Goal: Register for event/course

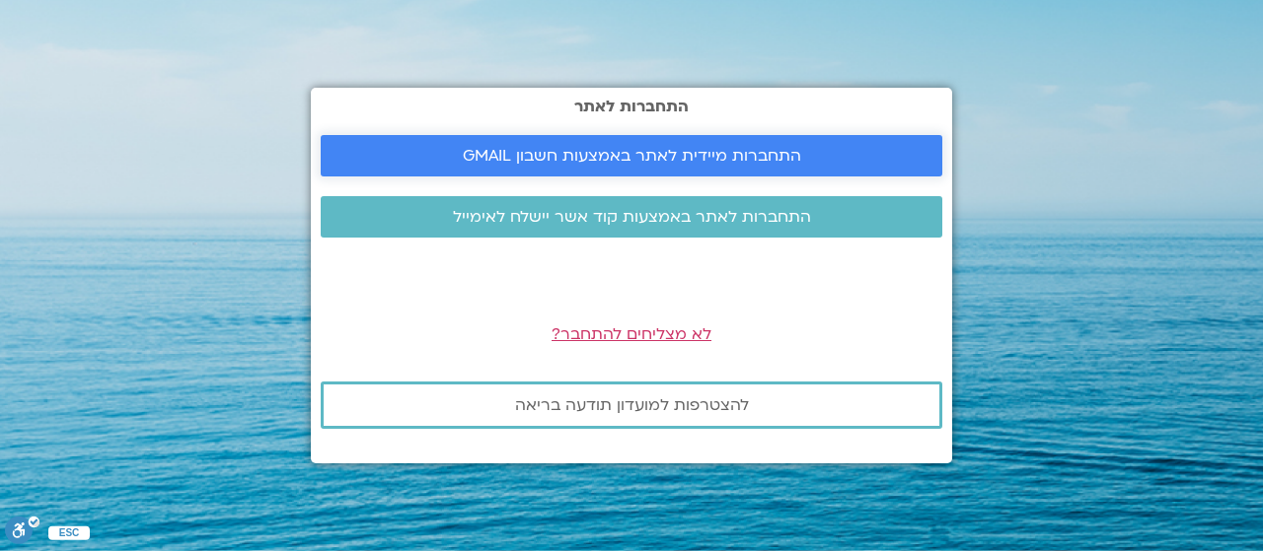
click at [568, 151] on span "התחברות מיידית לאתר באמצעות חשבון GMAIL" at bounding box center [632, 156] width 338 height 18
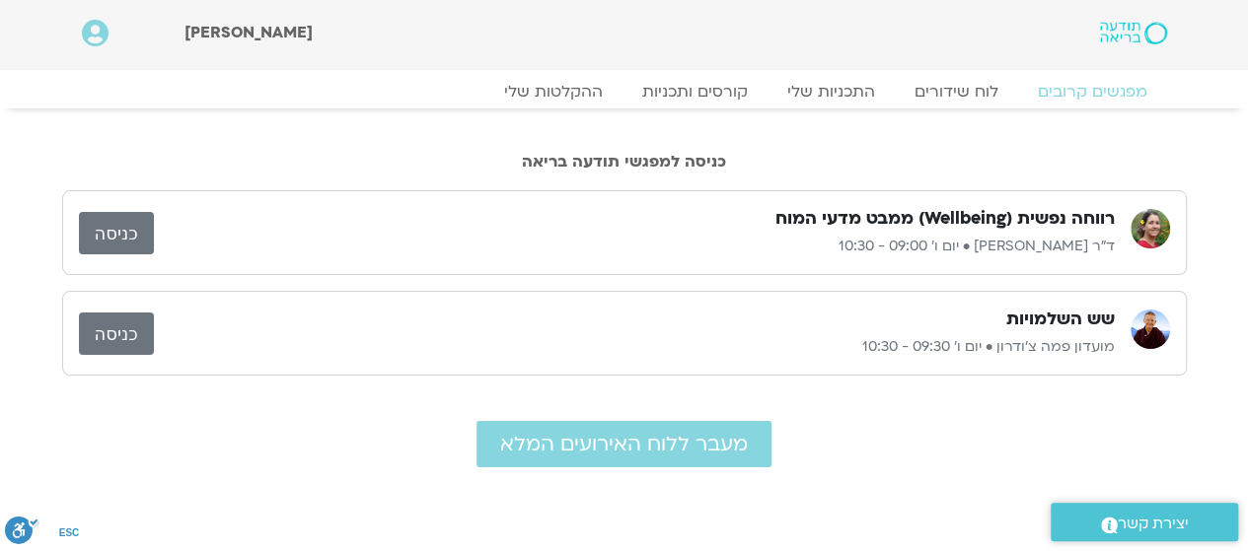
scroll to position [99, 0]
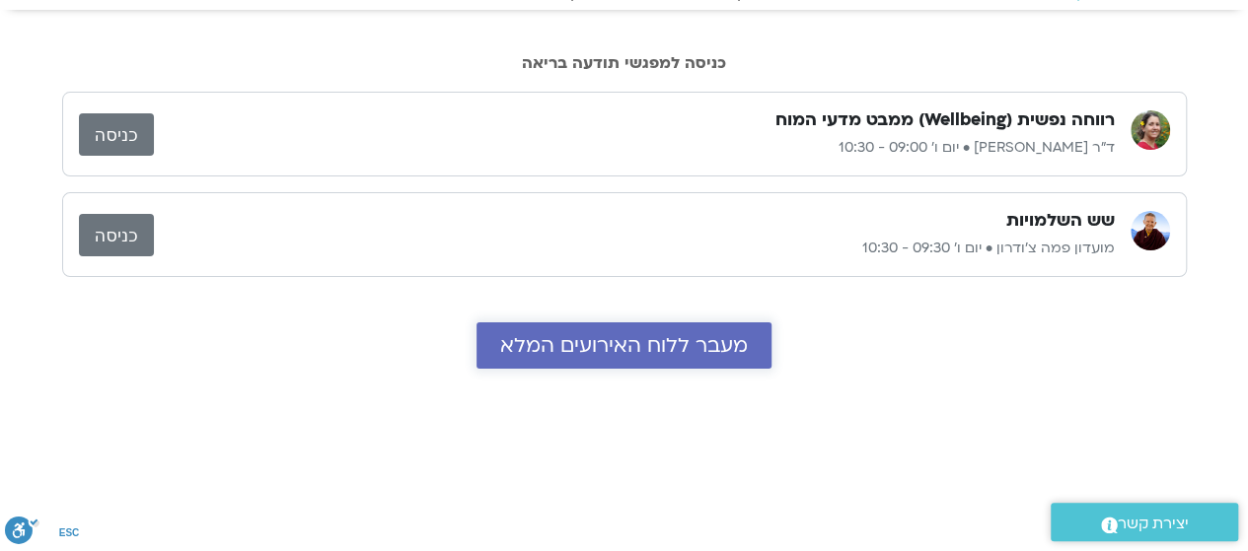
click at [607, 334] on span "מעבר ללוח האירועים המלא" at bounding box center [624, 345] width 248 height 23
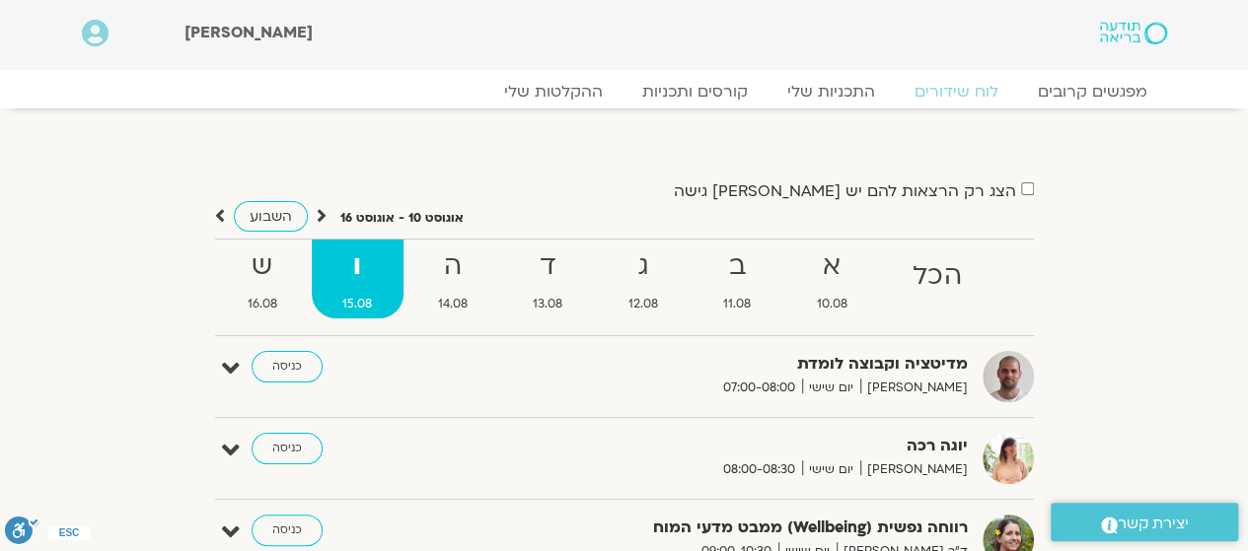
scroll to position [99, 0]
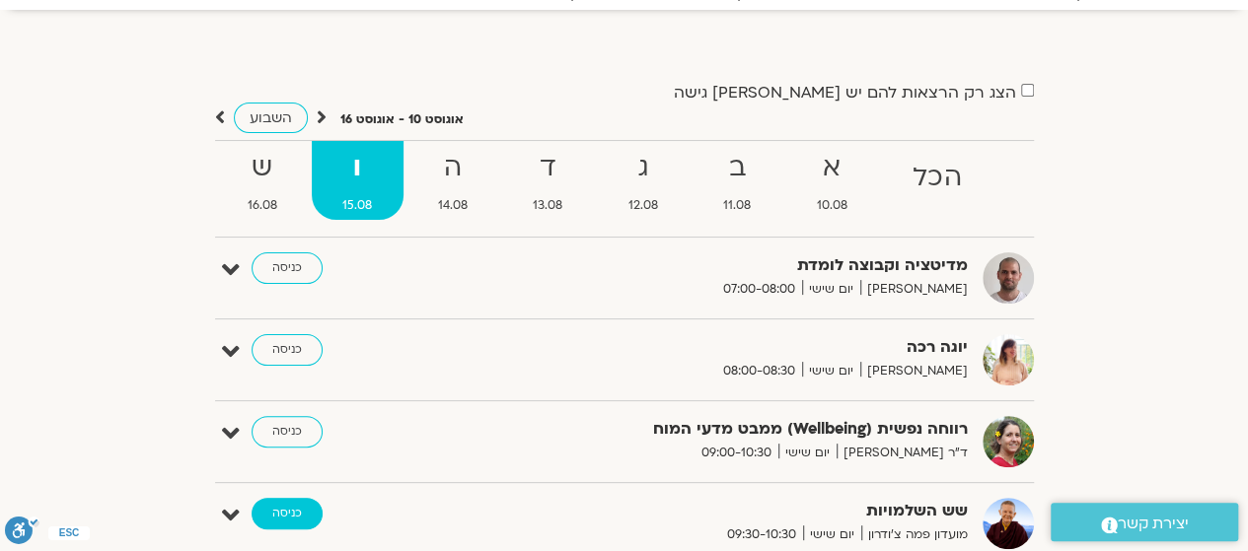
click at [276, 520] on link "כניסה" at bounding box center [287, 514] width 71 height 32
